Goal: Check status: Check status

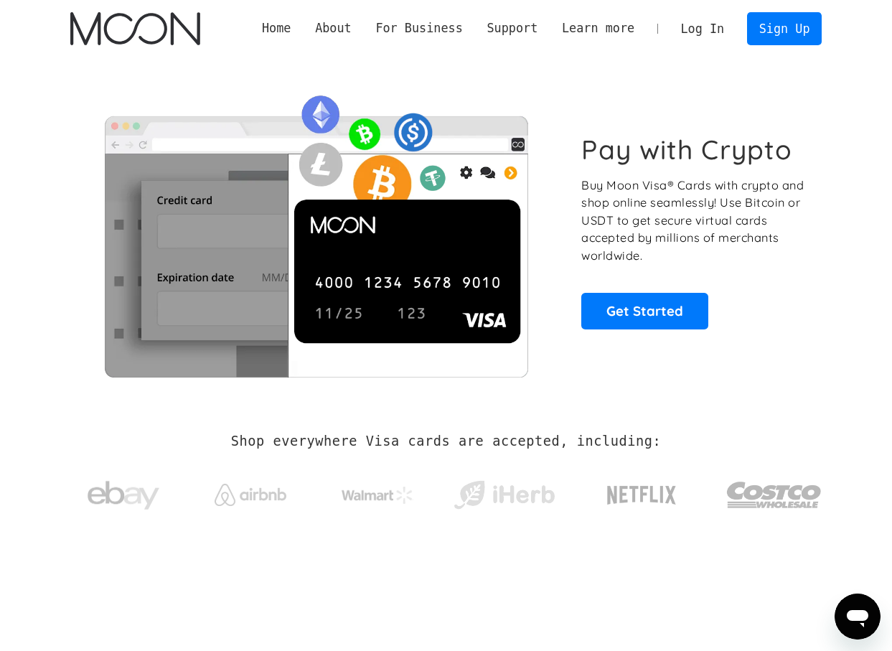
click at [704, 33] on link "Log In" at bounding box center [702, 29] width 67 height 32
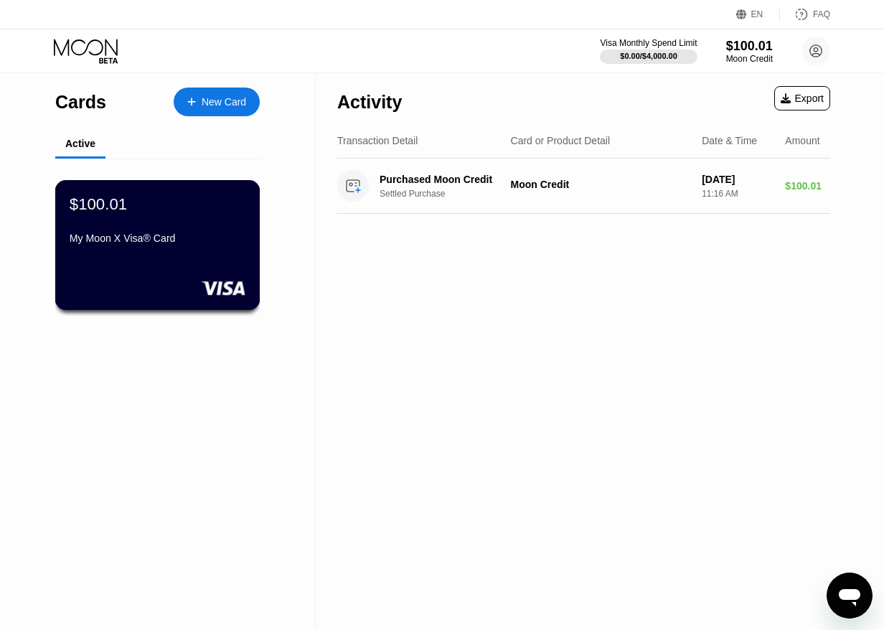
click at [174, 222] on div "$100.01 My Moon X Visa® Card" at bounding box center [158, 221] width 176 height 55
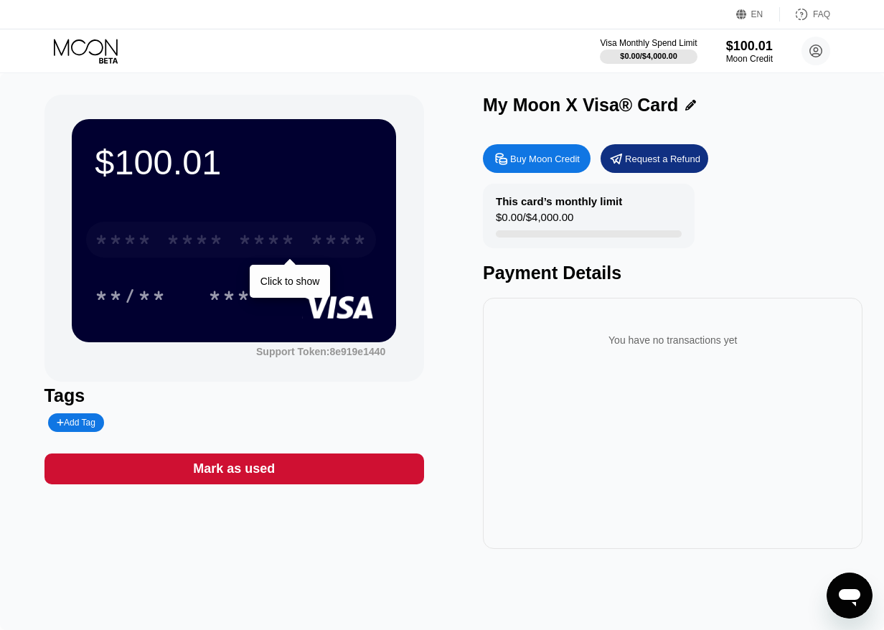
click at [204, 240] on div "* * * *" at bounding box center [195, 241] width 57 height 23
click at [191, 246] on div "* * * *" at bounding box center [195, 241] width 57 height 23
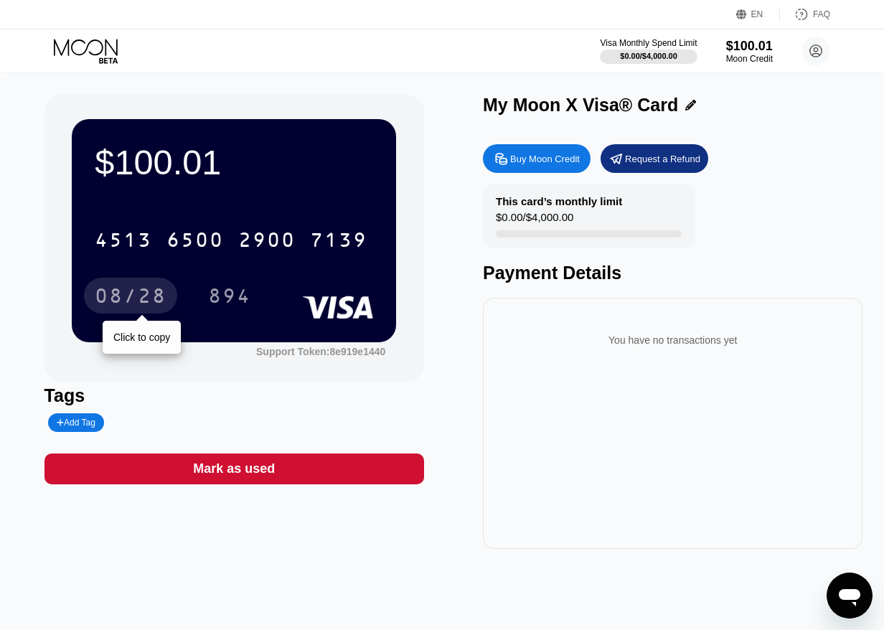
click at [125, 289] on div "08/28" at bounding box center [131, 297] width 72 height 23
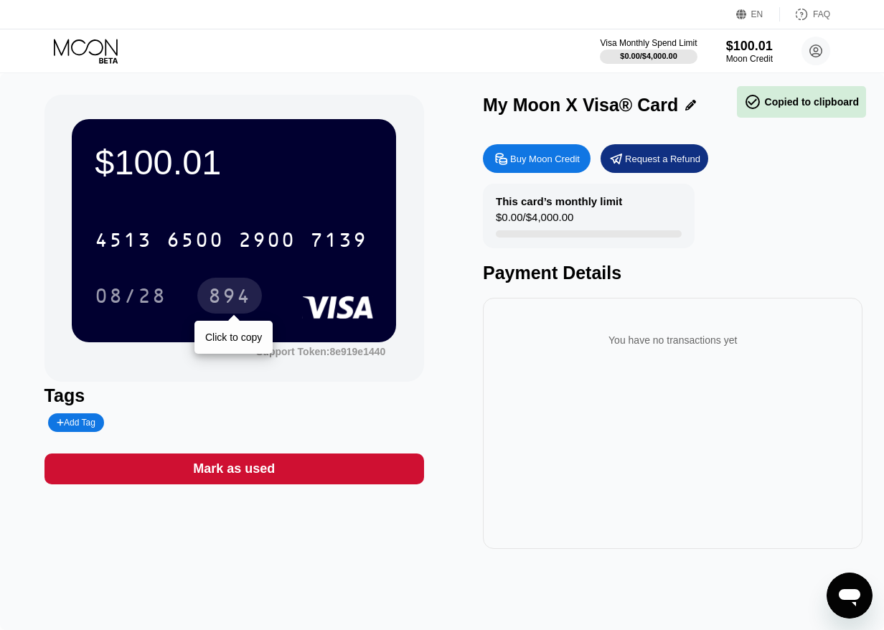
click at [235, 299] on div "894" at bounding box center [229, 297] width 43 height 23
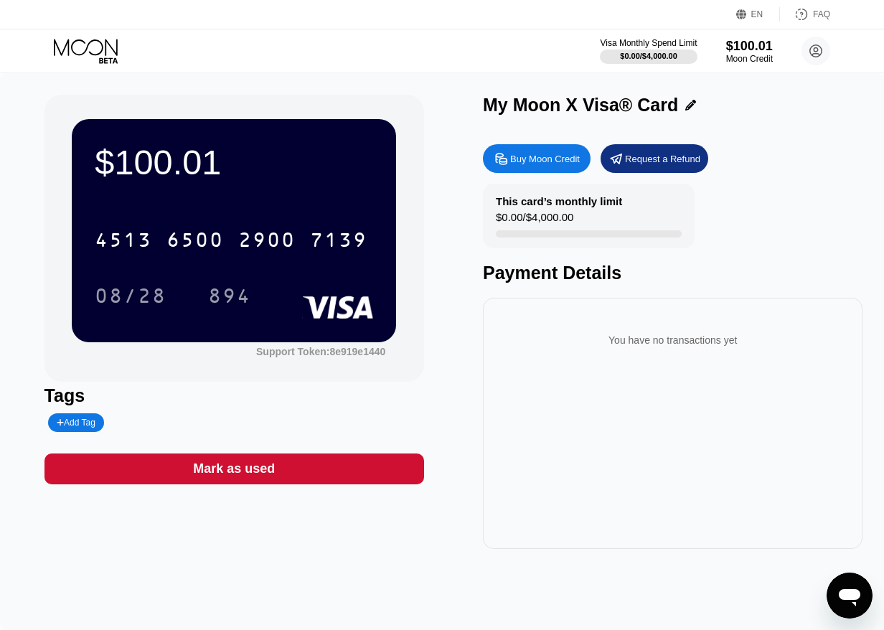
click at [293, 52] on div "Visa Monthly Spend Limit $0.00 / $4,000.00 $100.01 Moon Credit omar.al-farsi@re…" at bounding box center [442, 50] width 884 height 43
click at [736, 49] on div "$100.01" at bounding box center [750, 45] width 48 height 15
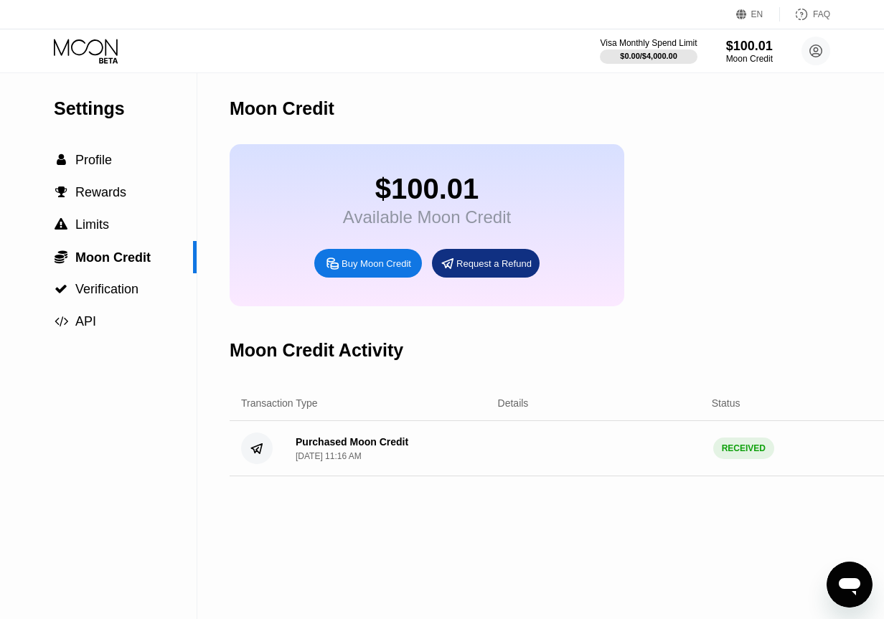
click at [89, 43] on icon at bounding box center [86, 47] width 64 height 17
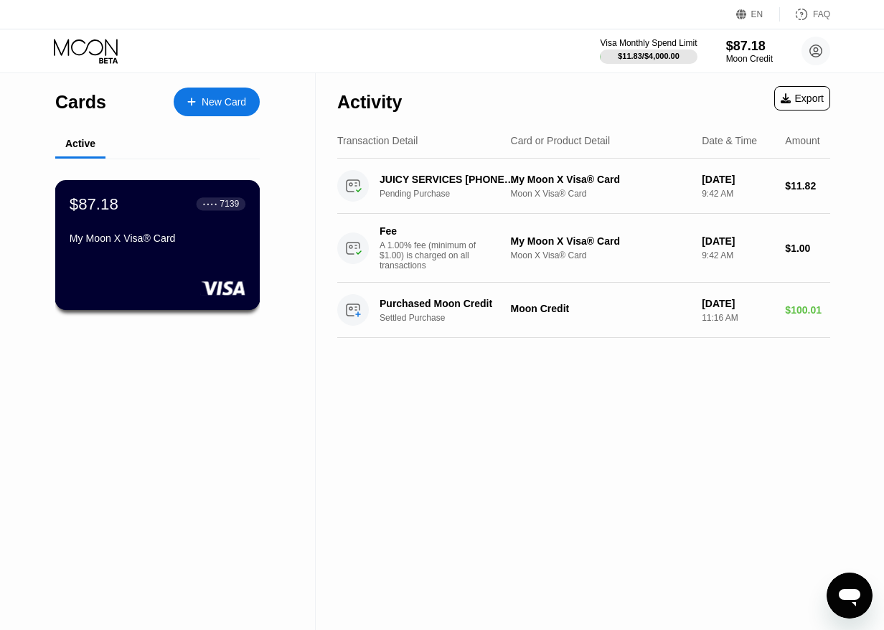
click at [167, 213] on div "$87.18 ● ● ● ● 7139" at bounding box center [158, 203] width 176 height 19
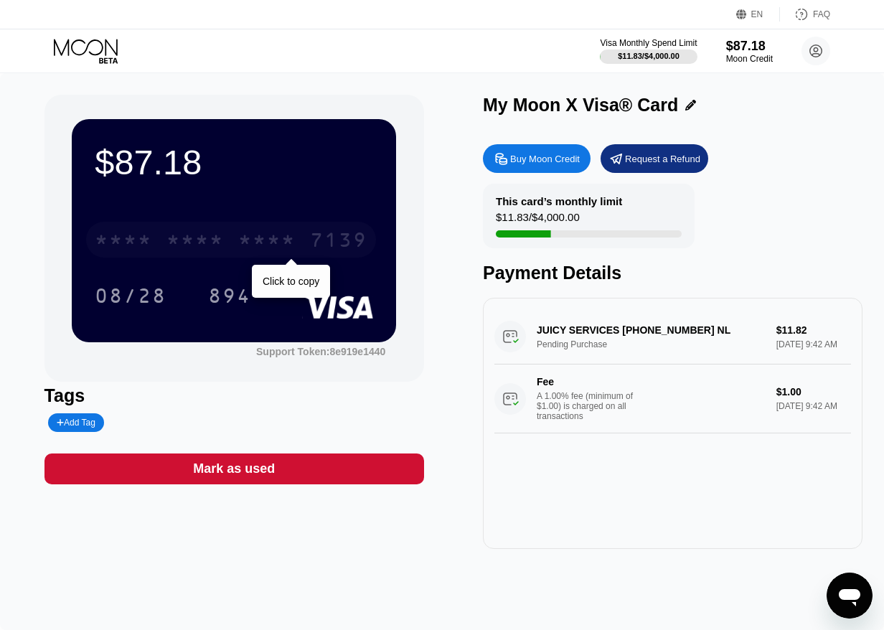
click at [221, 240] on div "* * * *" at bounding box center [195, 241] width 57 height 23
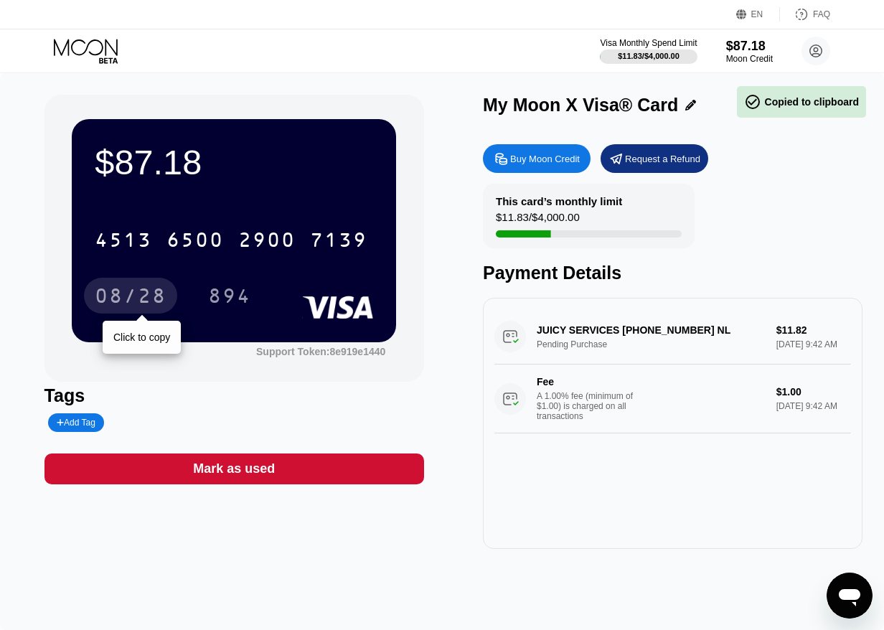
click at [120, 292] on div "08/28" at bounding box center [131, 297] width 72 height 23
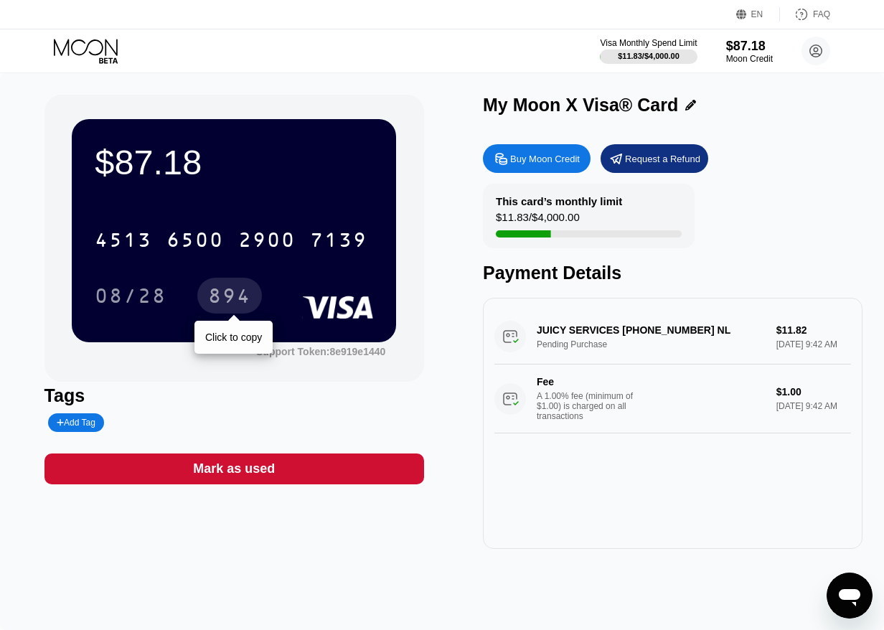
click at [230, 296] on div "894" at bounding box center [229, 297] width 43 height 23
click at [765, 121] on div "My Moon X Visa® Card" at bounding box center [673, 109] width 380 height 28
